Goal: Information Seeking & Learning: Learn about a topic

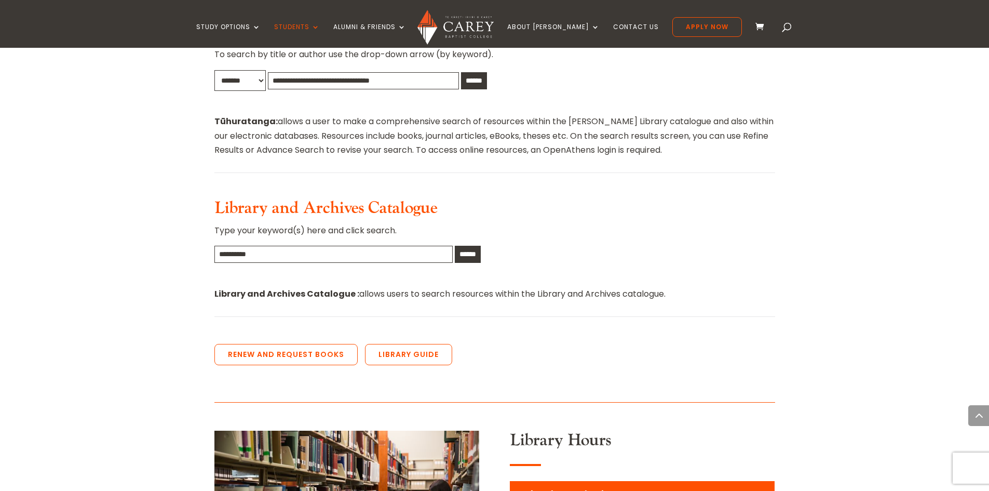
scroll to position [623, 0]
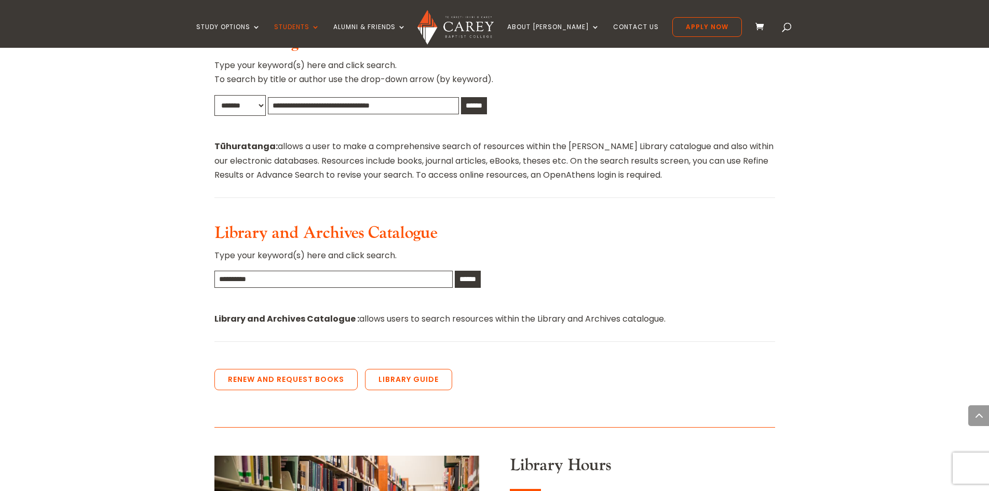
click at [388, 271] on input "text" at bounding box center [333, 279] width 238 height 17
click at [455, 271] on input "******" at bounding box center [468, 279] width 26 height 17
type input "*"
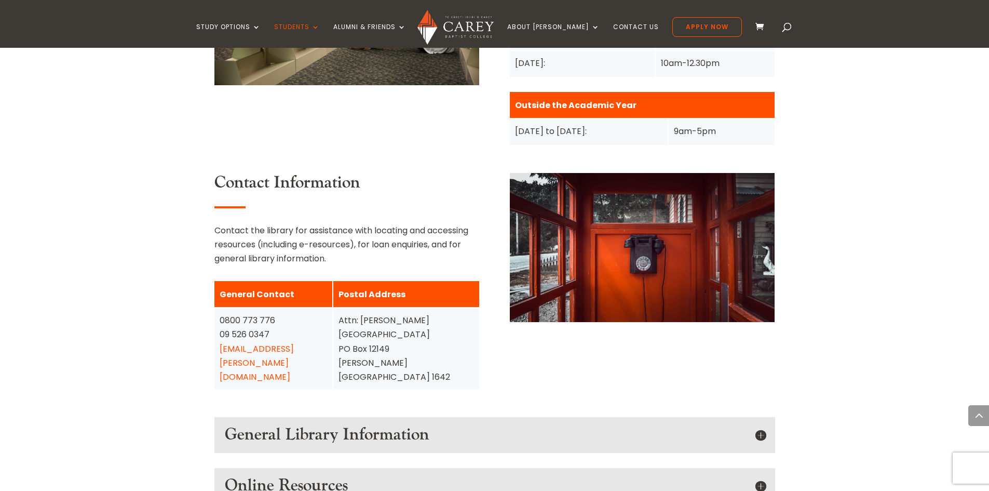
scroll to position [1194, 0]
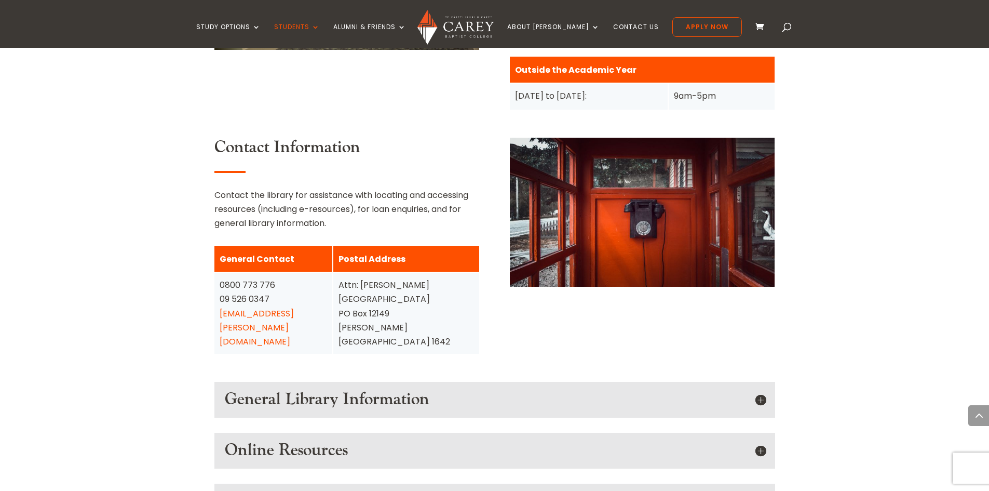
click at [761, 390] on h5 "General Library Information" at bounding box center [495, 400] width 540 height 20
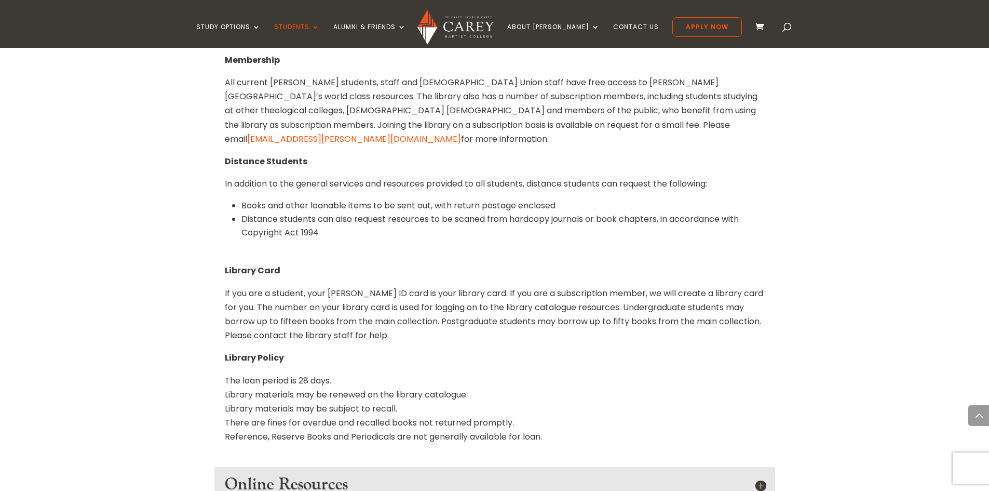
scroll to position [1766, 0]
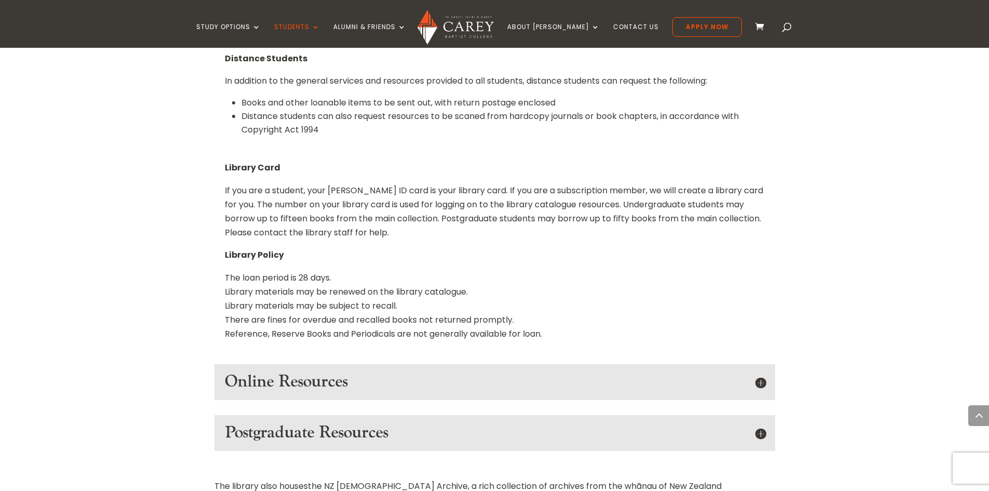
click at [762, 372] on h5 "Online Resources" at bounding box center [495, 382] width 540 height 20
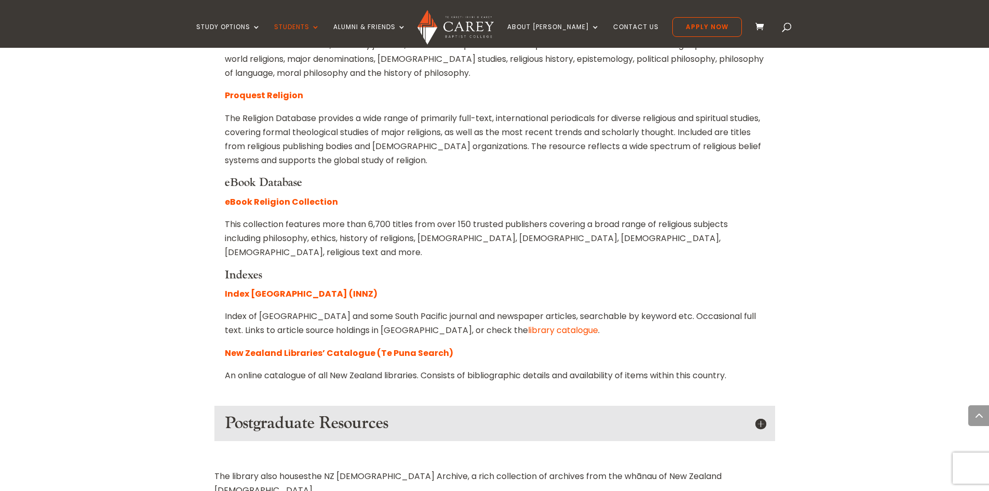
scroll to position [2233, 0]
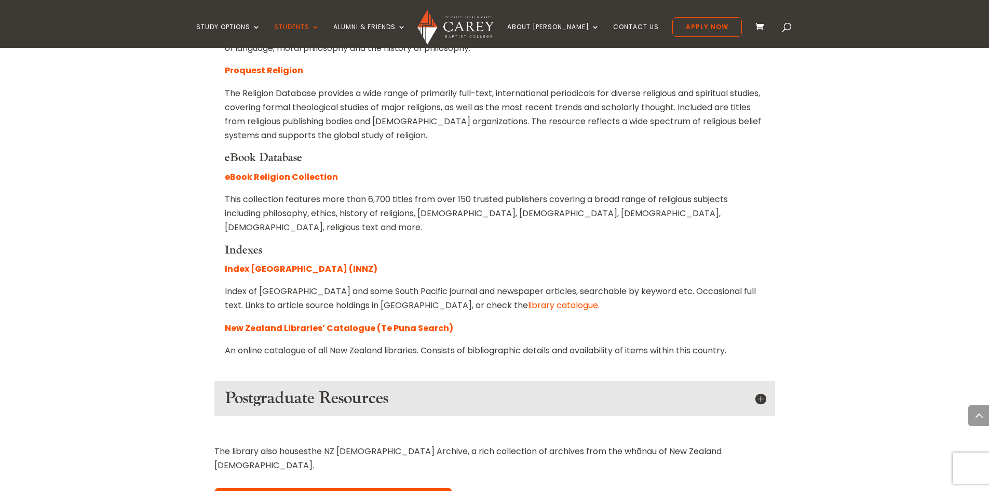
click at [330, 488] on link "Learn about the [DEMOGRAPHIC_DATA] Archive" at bounding box center [333, 499] width 238 height 22
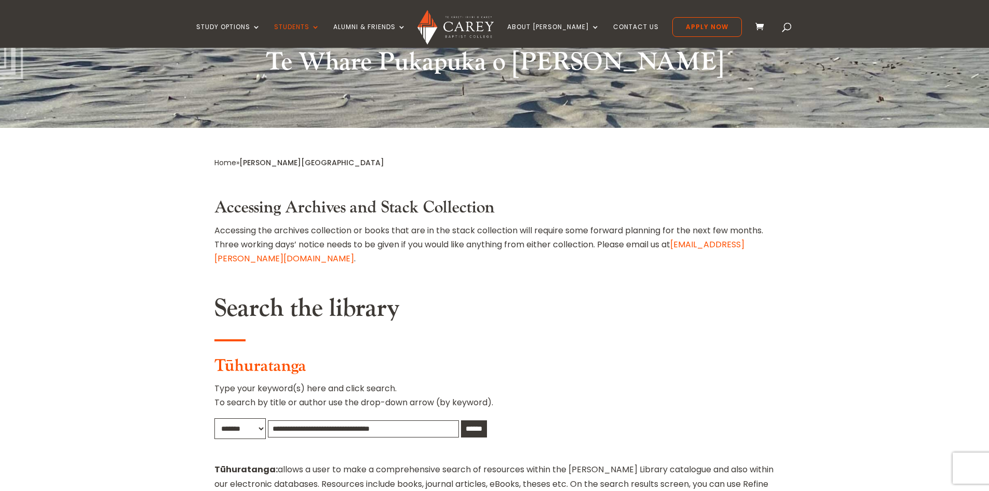
scroll to position [0, 0]
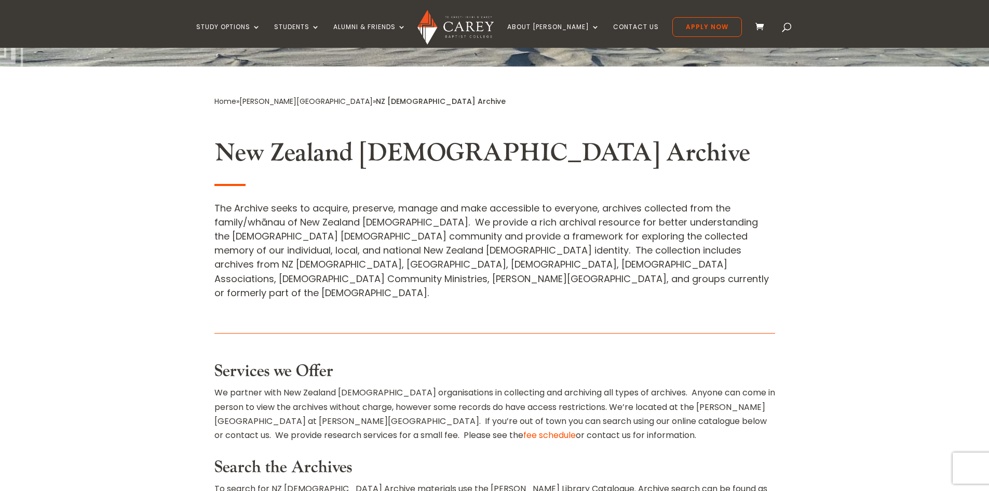
scroll to position [312, 0]
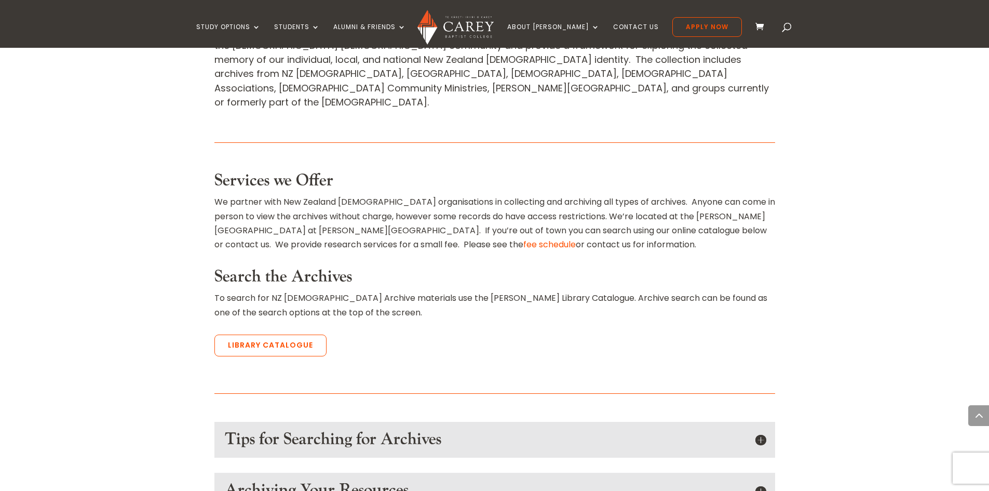
scroll to position [571, 0]
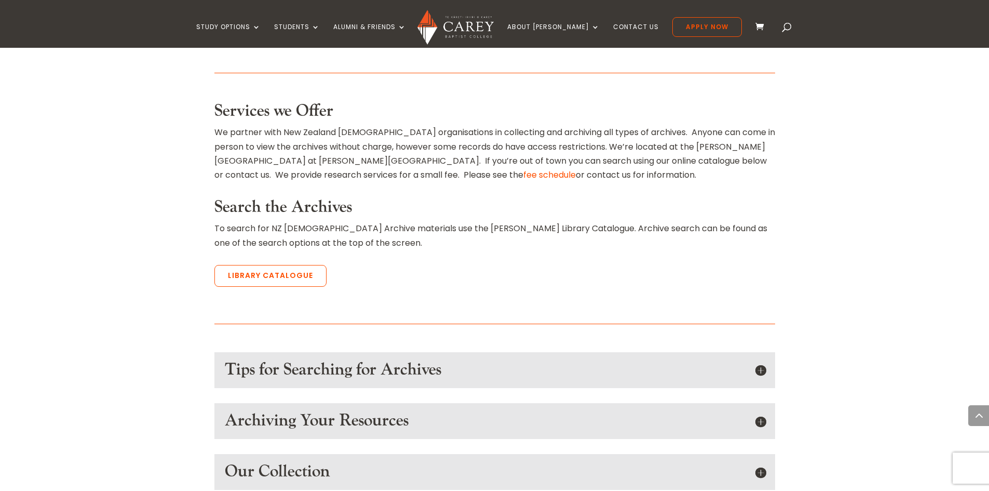
click at [761, 360] on h5 "Tips for Searching for Archives" at bounding box center [495, 370] width 540 height 20
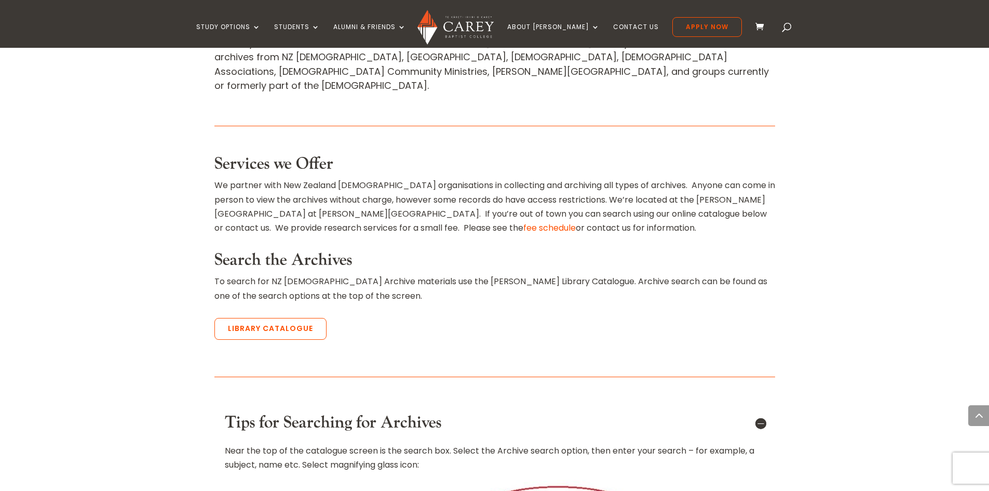
scroll to position [519, 0]
click at [268, 317] on link "Library Catalogue" at bounding box center [270, 328] width 112 height 22
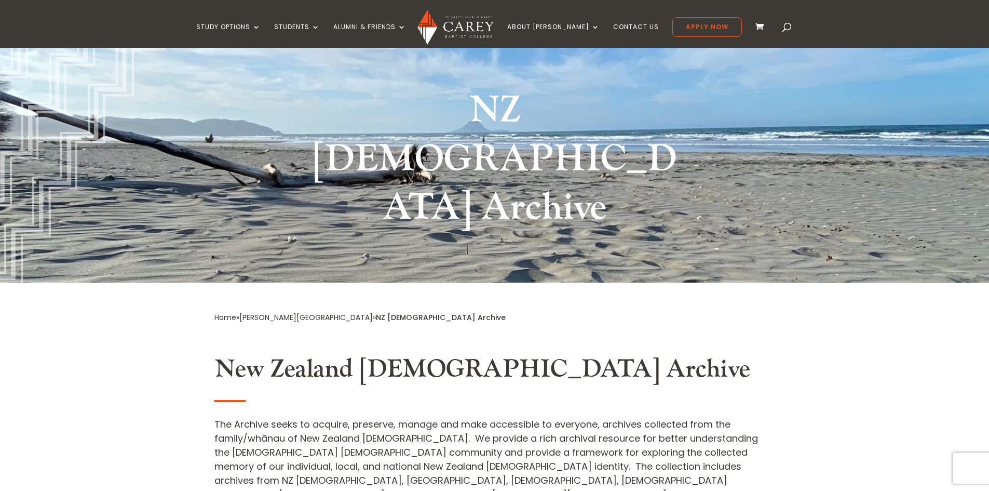
scroll to position [0, 0]
